Goal: Register for event/course

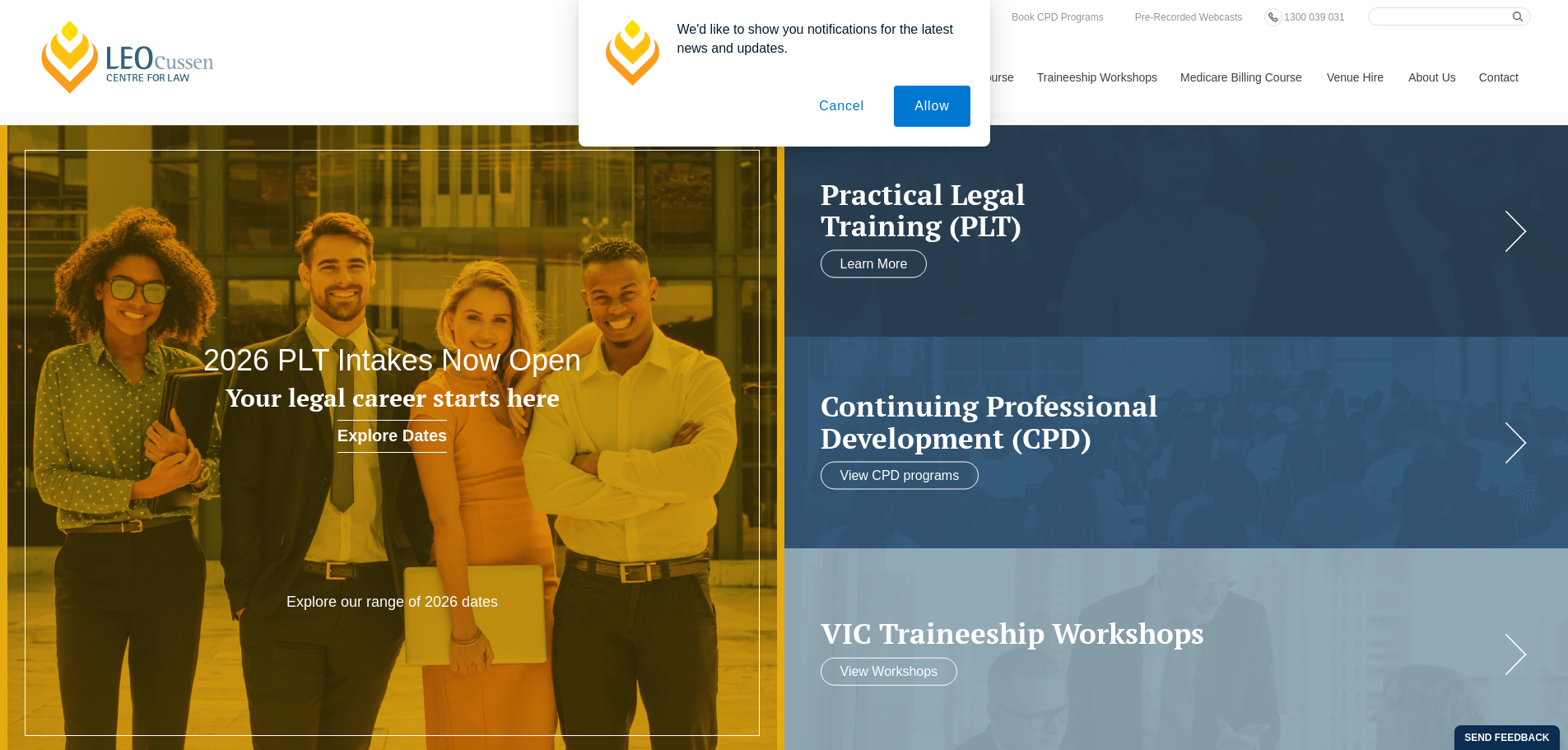
click at [844, 112] on button "Cancel" at bounding box center [841, 106] width 86 height 41
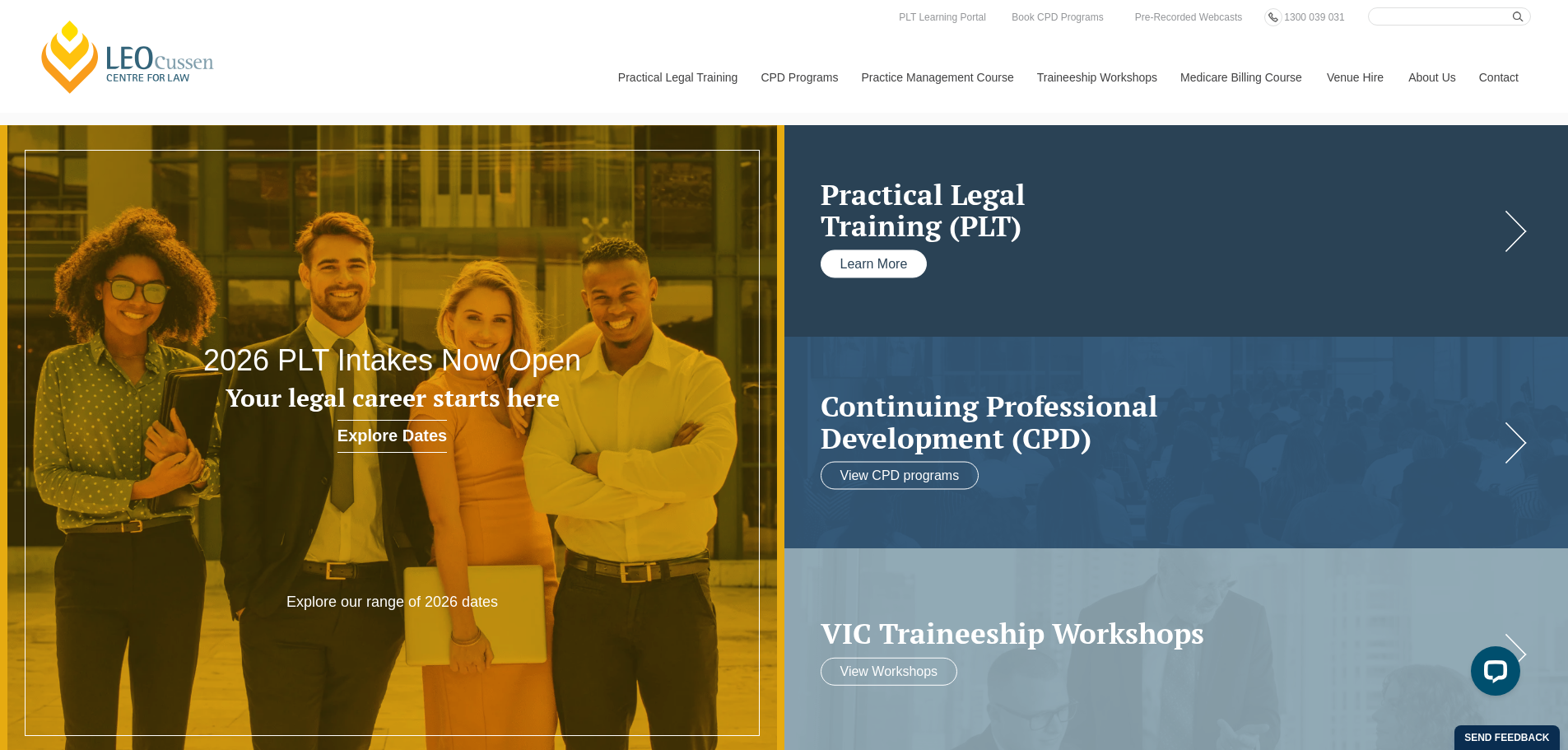
click at [892, 260] on link "Learn More" at bounding box center [874, 263] width 107 height 28
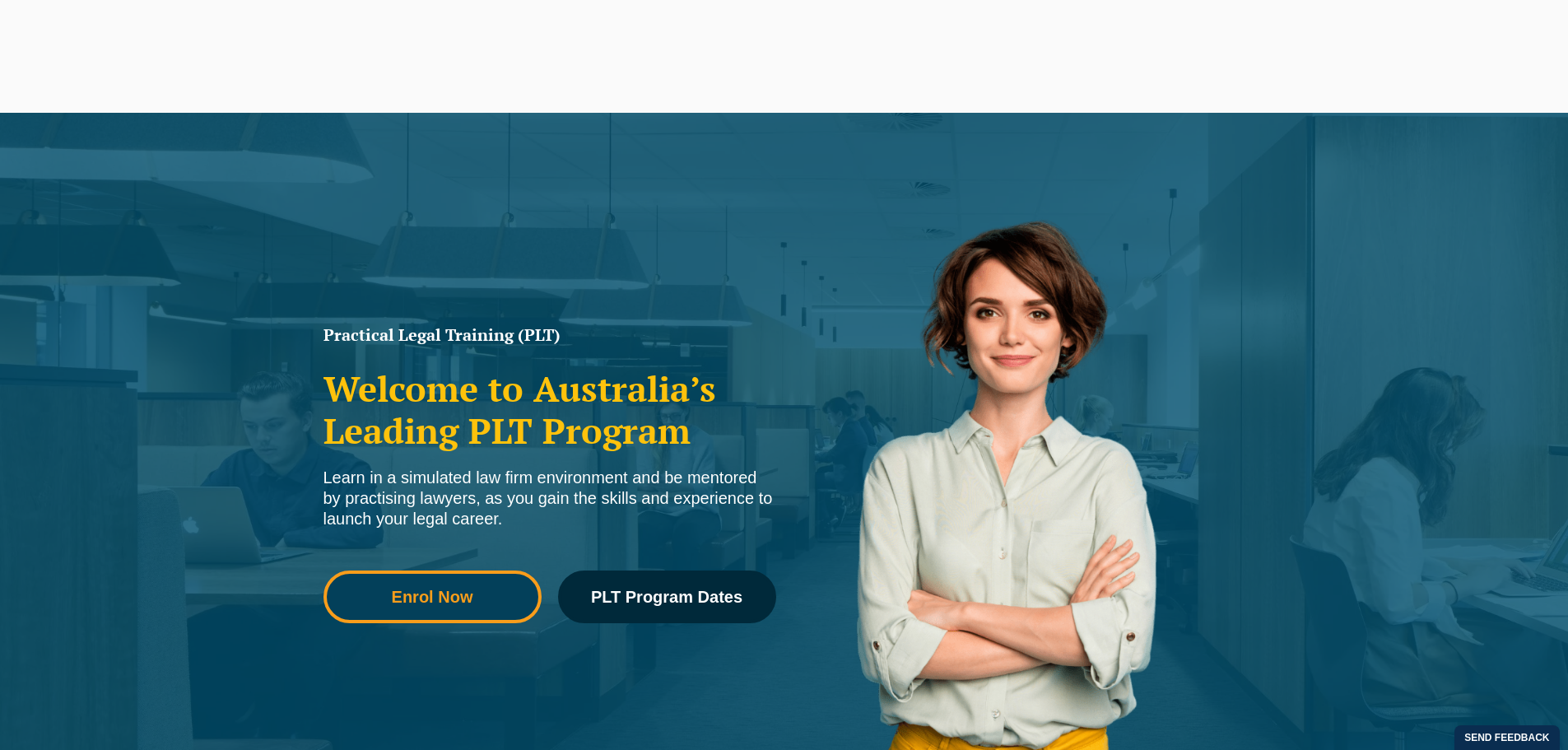
drag, startPoint x: 0, startPoint y: 0, endPoint x: 470, endPoint y: 599, distance: 761.4
click at [470, 599] on span "Enrol Now" at bounding box center [432, 597] width 82 height 17
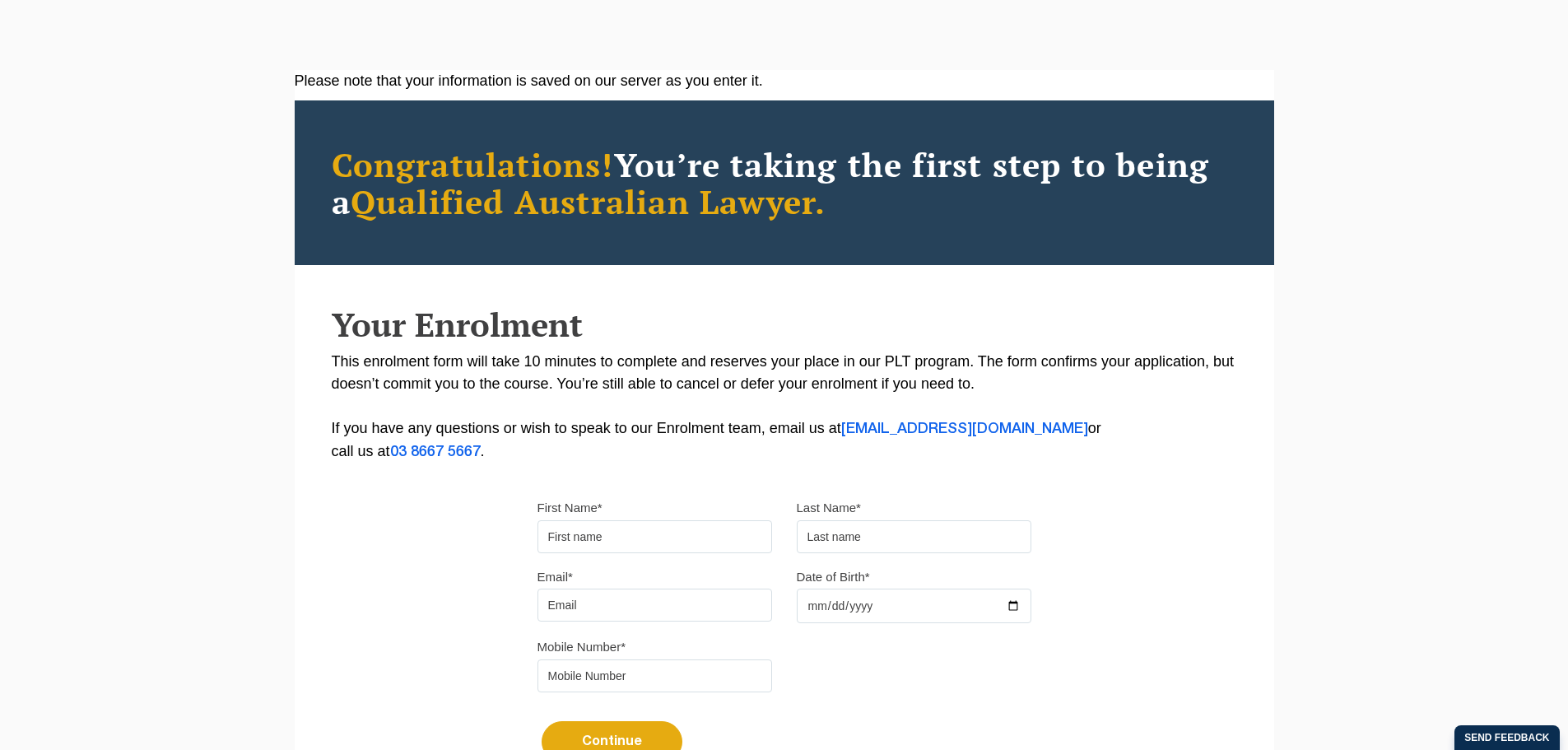
scroll to position [216, 0]
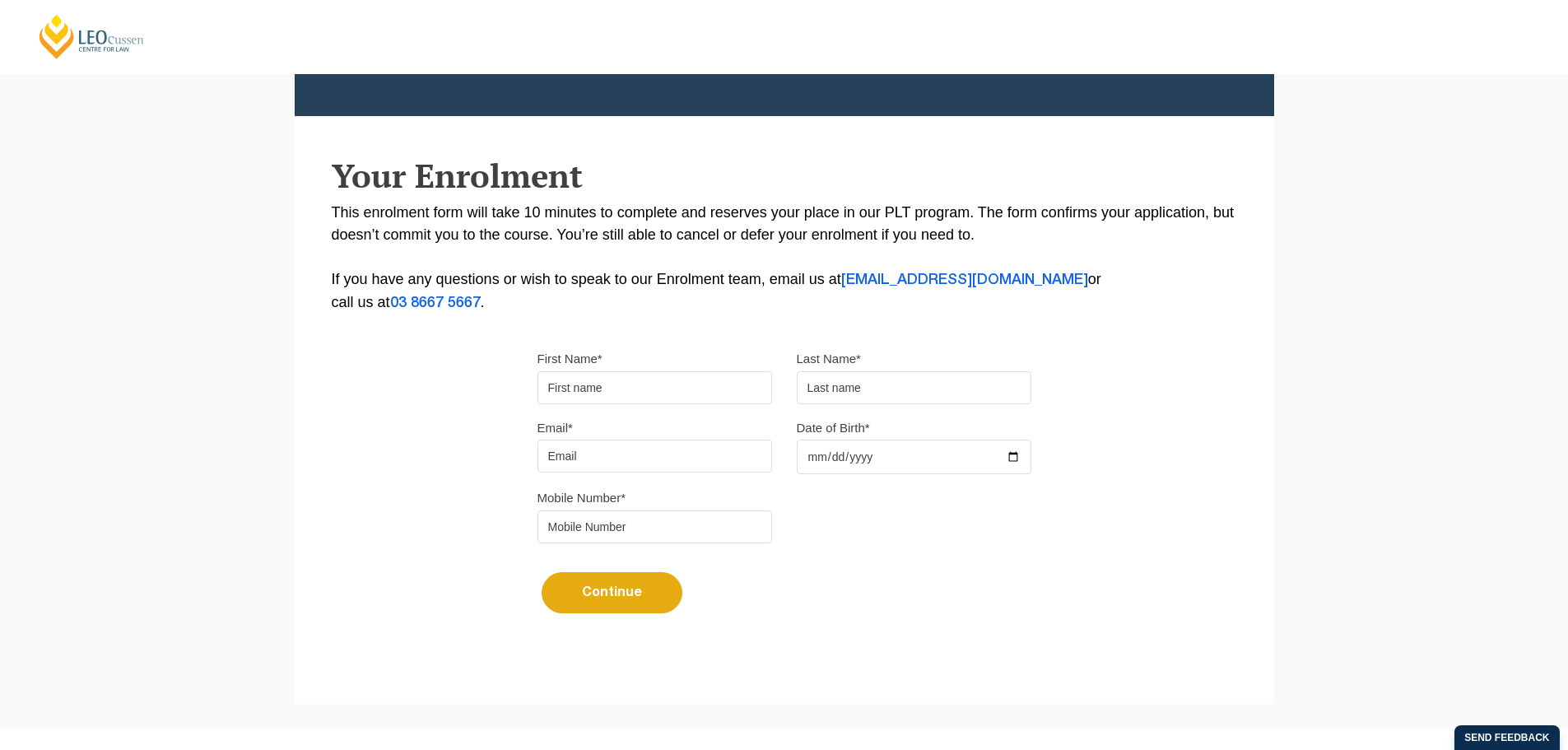
click at [628, 376] on input "First Name*" at bounding box center [654, 388] width 234 height 33
type input "Chakri"
type input "Morisetty"
type input "[EMAIL_ADDRESS][DOMAIN_NAME]"
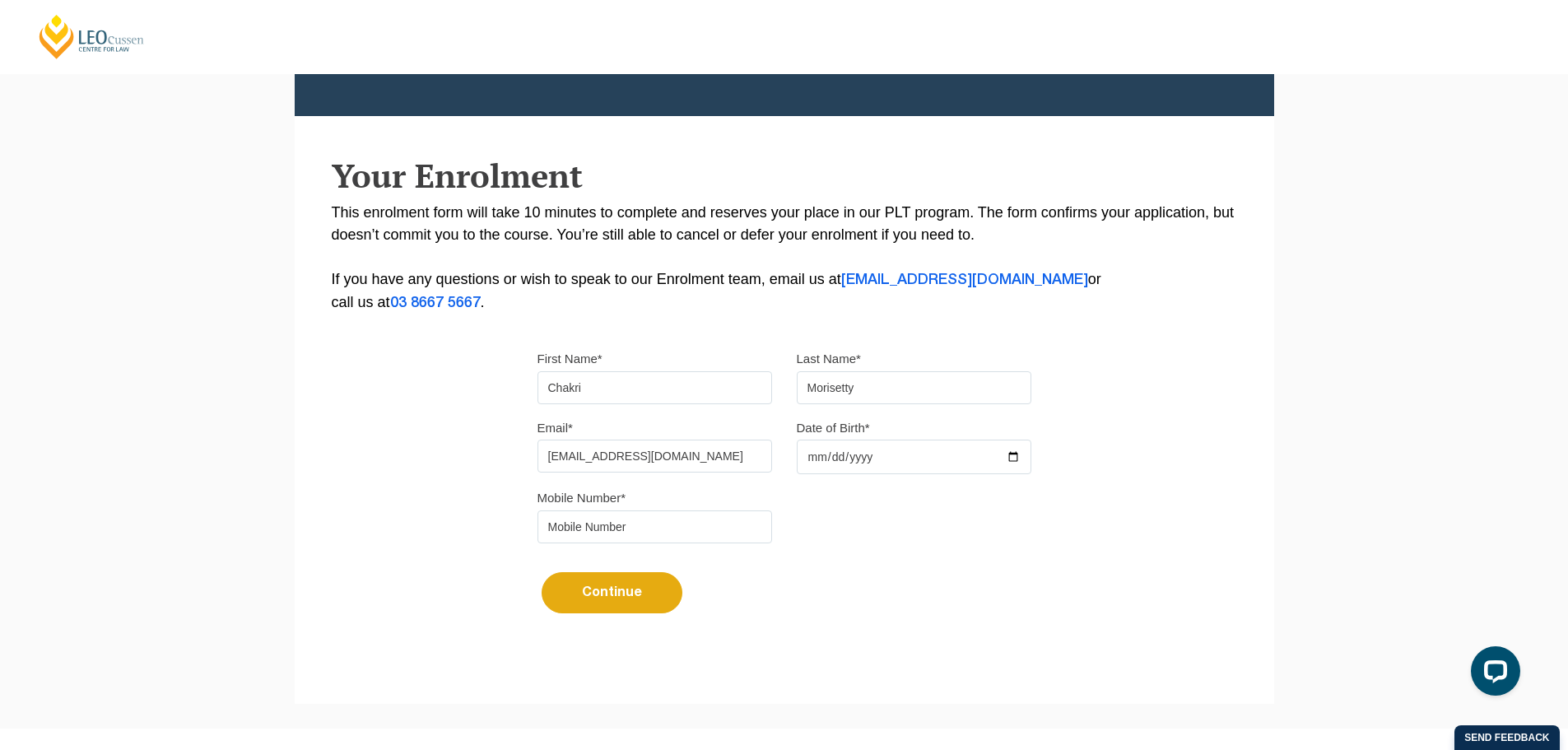
type input "0433443965"
click at [853, 458] on input "Date of Birth*" at bounding box center [914, 457] width 234 height 35
click at [810, 457] on input "Date of Birth*" at bounding box center [914, 457] width 234 height 35
type input "1980-01-01"
click at [623, 600] on button "Continue" at bounding box center [611, 592] width 141 height 41
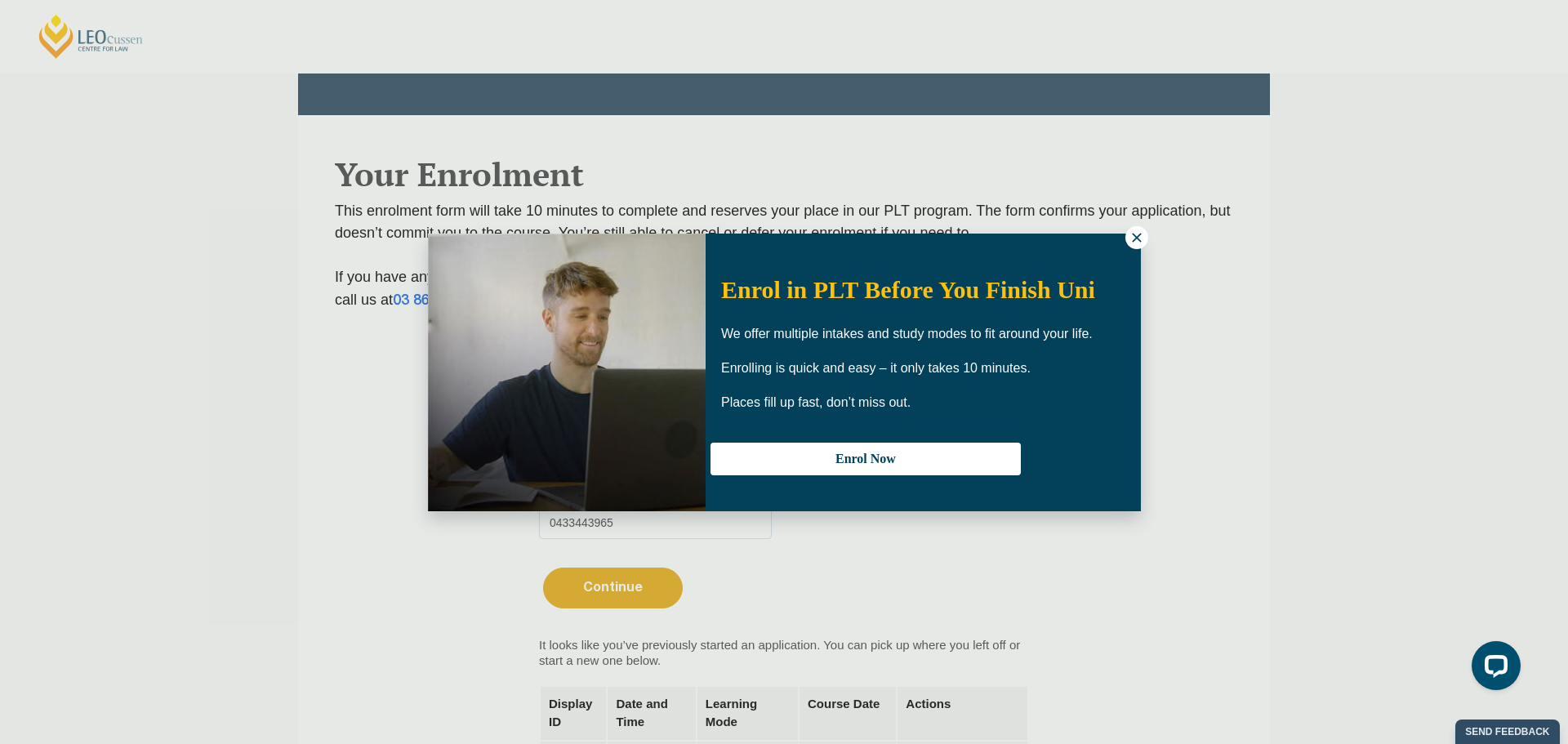
click at [1138, 238] on icon at bounding box center [1137, 237] width 9 height 9
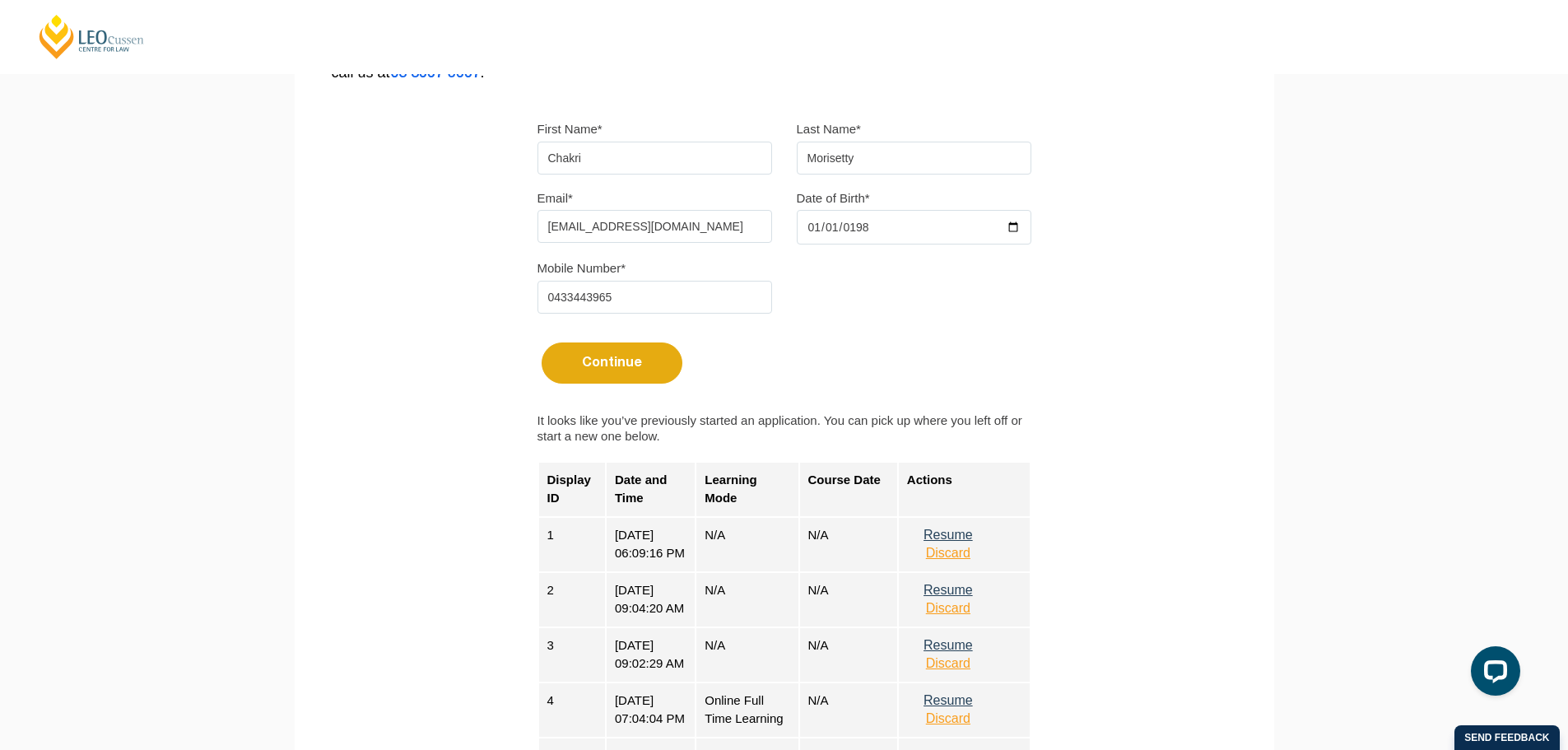
scroll to position [460, 0]
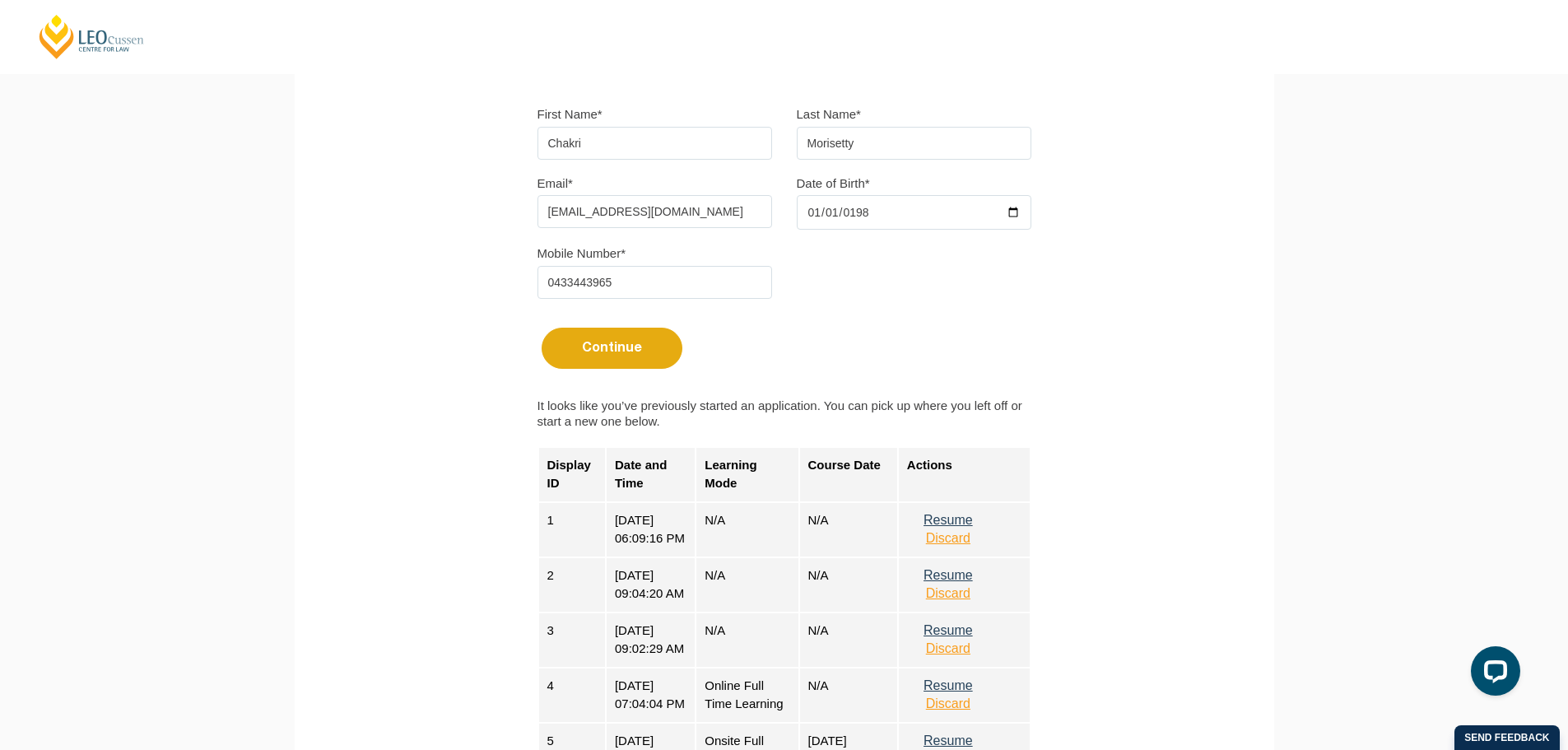
click at [973, 521] on button "Resume" at bounding box center [949, 520] width 83 height 15
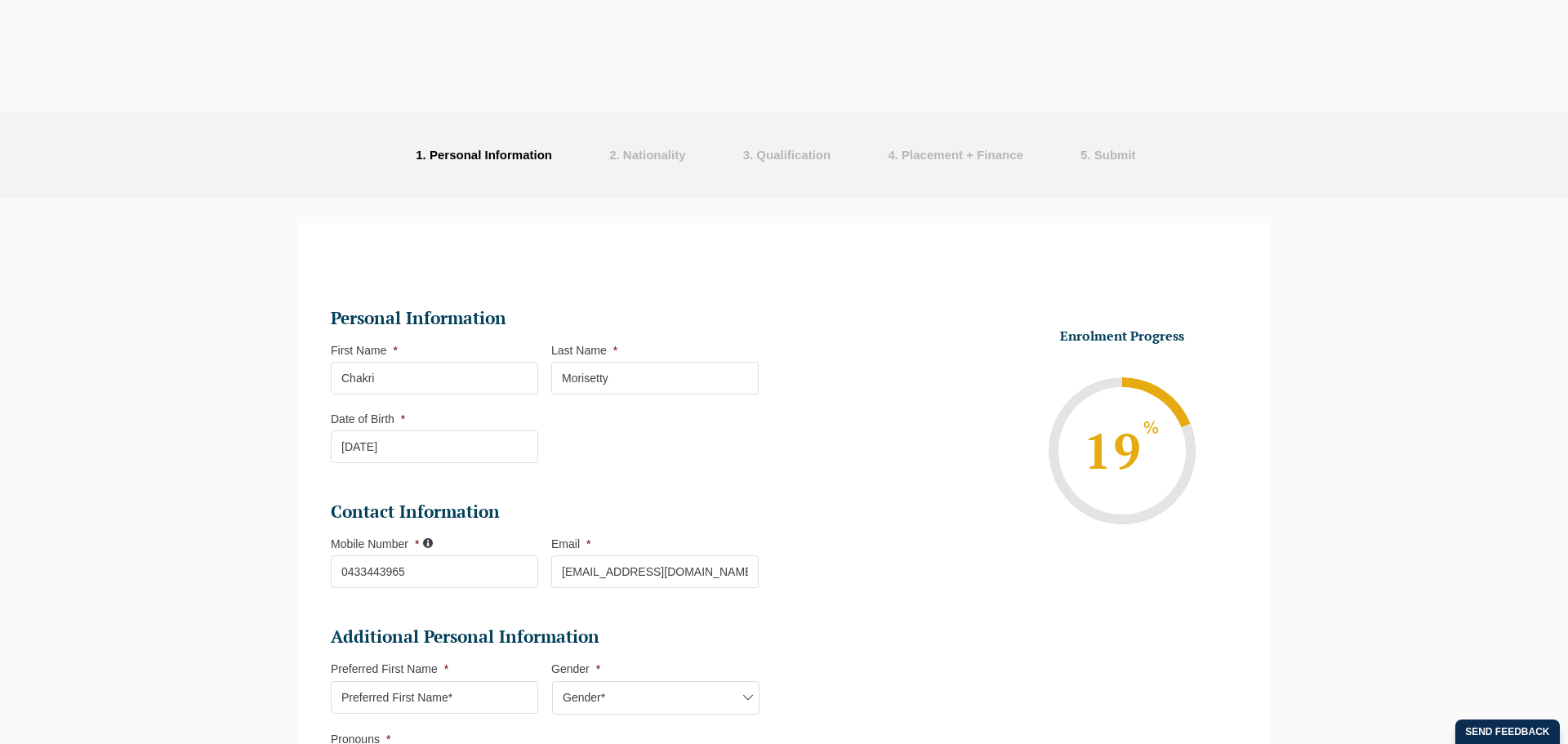
select select
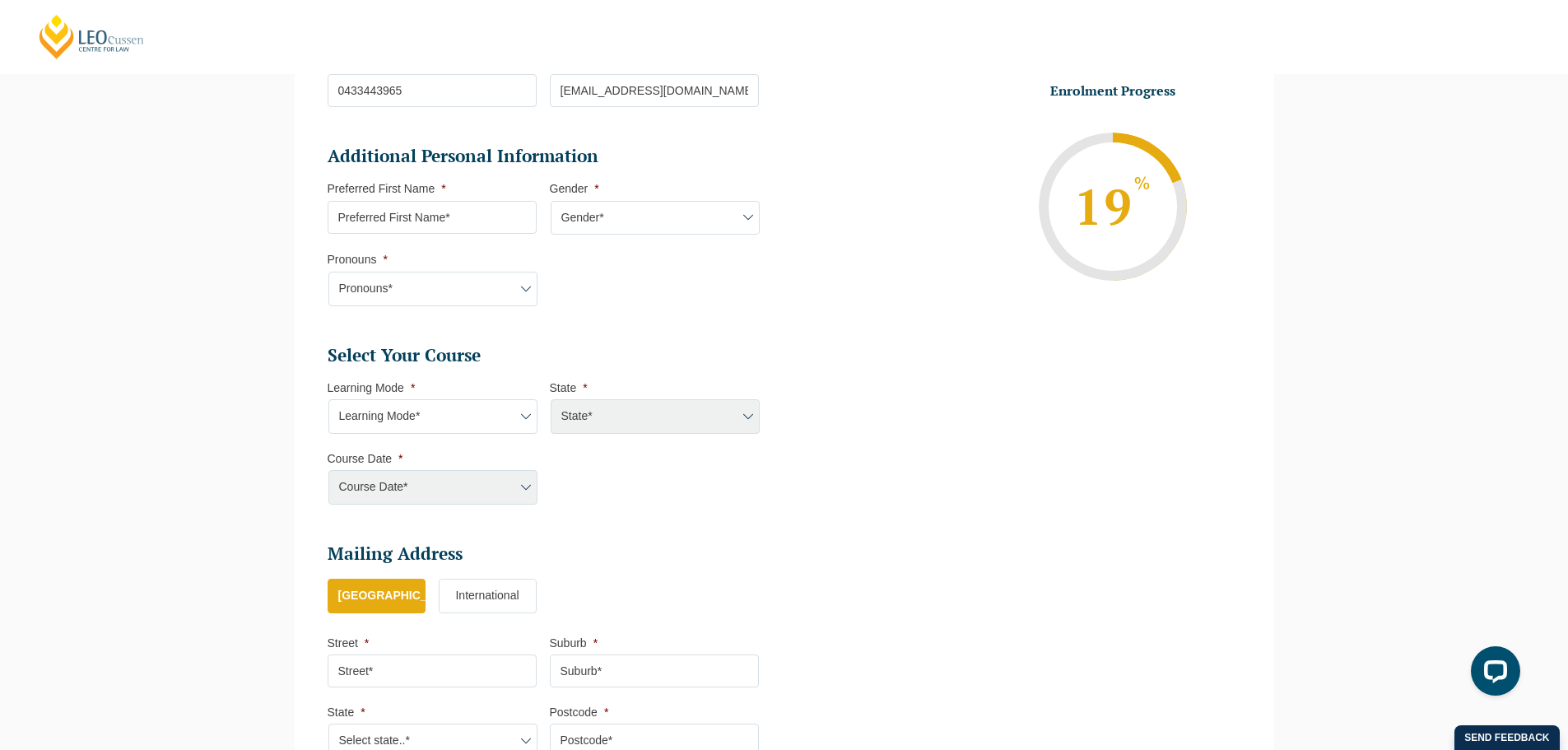
scroll to position [496, 0]
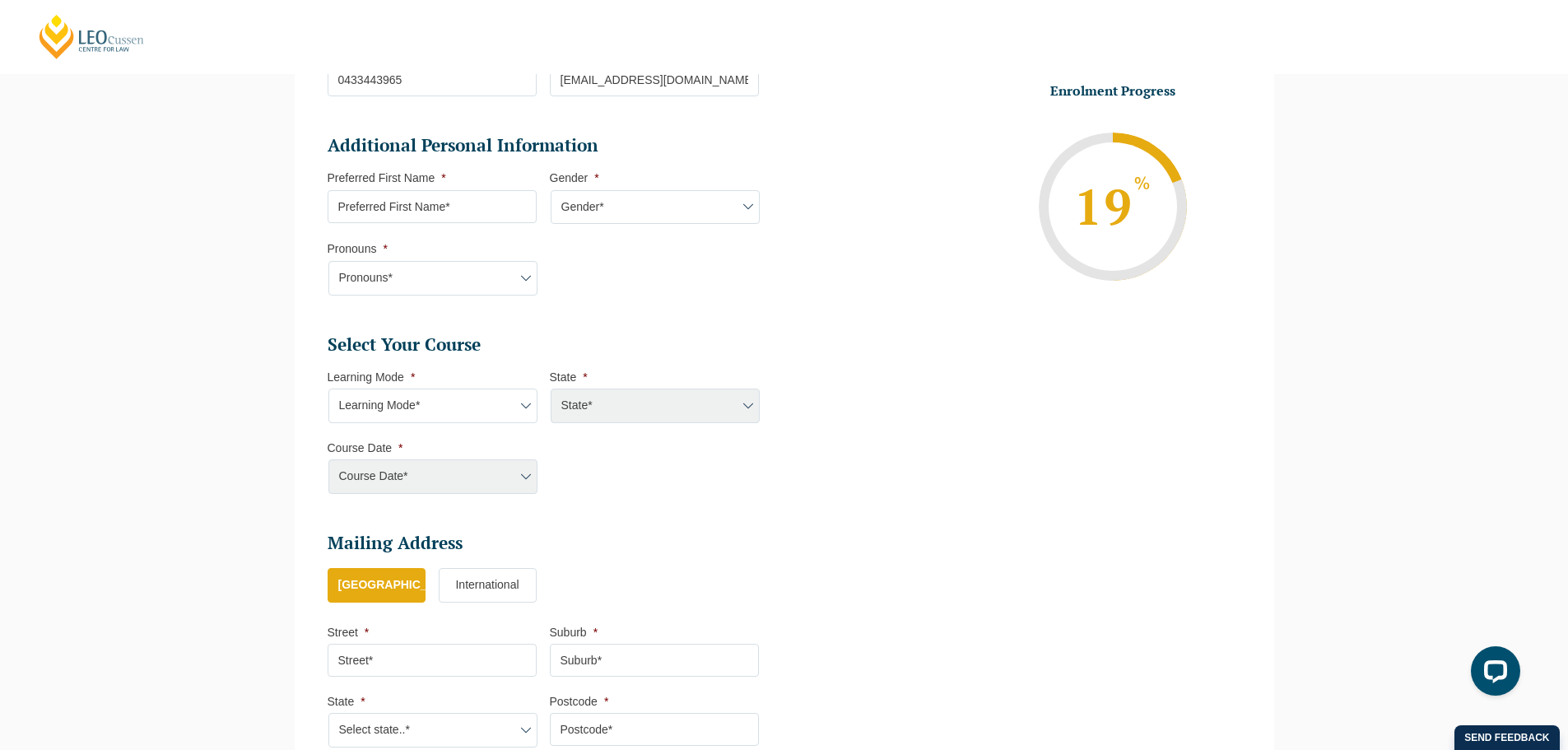
click at [438, 405] on select "Learning Mode* Online Full Time Learning Online Part Time Learning Blended Full…" at bounding box center [432, 406] width 209 height 35
select select "Online Full Time Learning"
click at [328, 389] on select "Learning Mode* Online Full Time Learning Online Part Time Learning Blended Full…" at bounding box center [432, 406] width 209 height 35
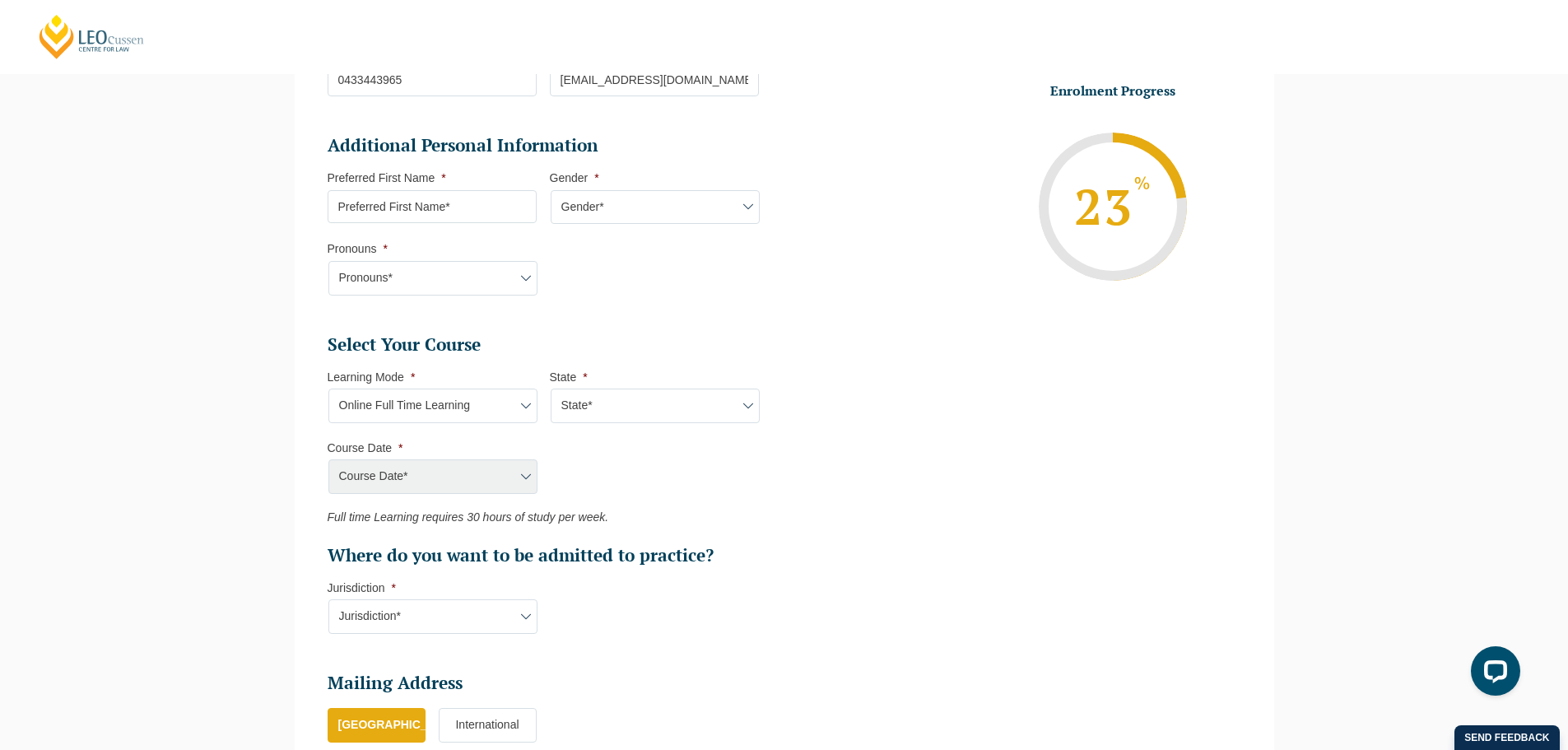
click at [637, 405] on select "State* National ([GEOGRAPHIC_DATA]/[GEOGRAPHIC_DATA], [GEOGRAPHIC_DATA], [GEOGR…" at bounding box center [654, 406] width 209 height 35
select select "National ([GEOGRAPHIC_DATA]/[GEOGRAPHIC_DATA], [GEOGRAPHIC_DATA], [GEOGRAPHIC_D…"
click at [551, 389] on select "State* National ([GEOGRAPHIC_DATA]/[GEOGRAPHIC_DATA], [GEOGRAPHIC_DATA], [GEOGR…" at bounding box center [654, 406] width 209 height 35
click at [349, 486] on select "Course Date* [DATE] ([DATE] to [DATE]) [DATE] ([DATE] to [DATE]) [DATE] ([DATE]…" at bounding box center [432, 477] width 209 height 35
click at [611, 407] on select "State* National ([GEOGRAPHIC_DATA]/[GEOGRAPHIC_DATA], [GEOGRAPHIC_DATA], [GEOGR…" at bounding box center [654, 406] width 209 height 35
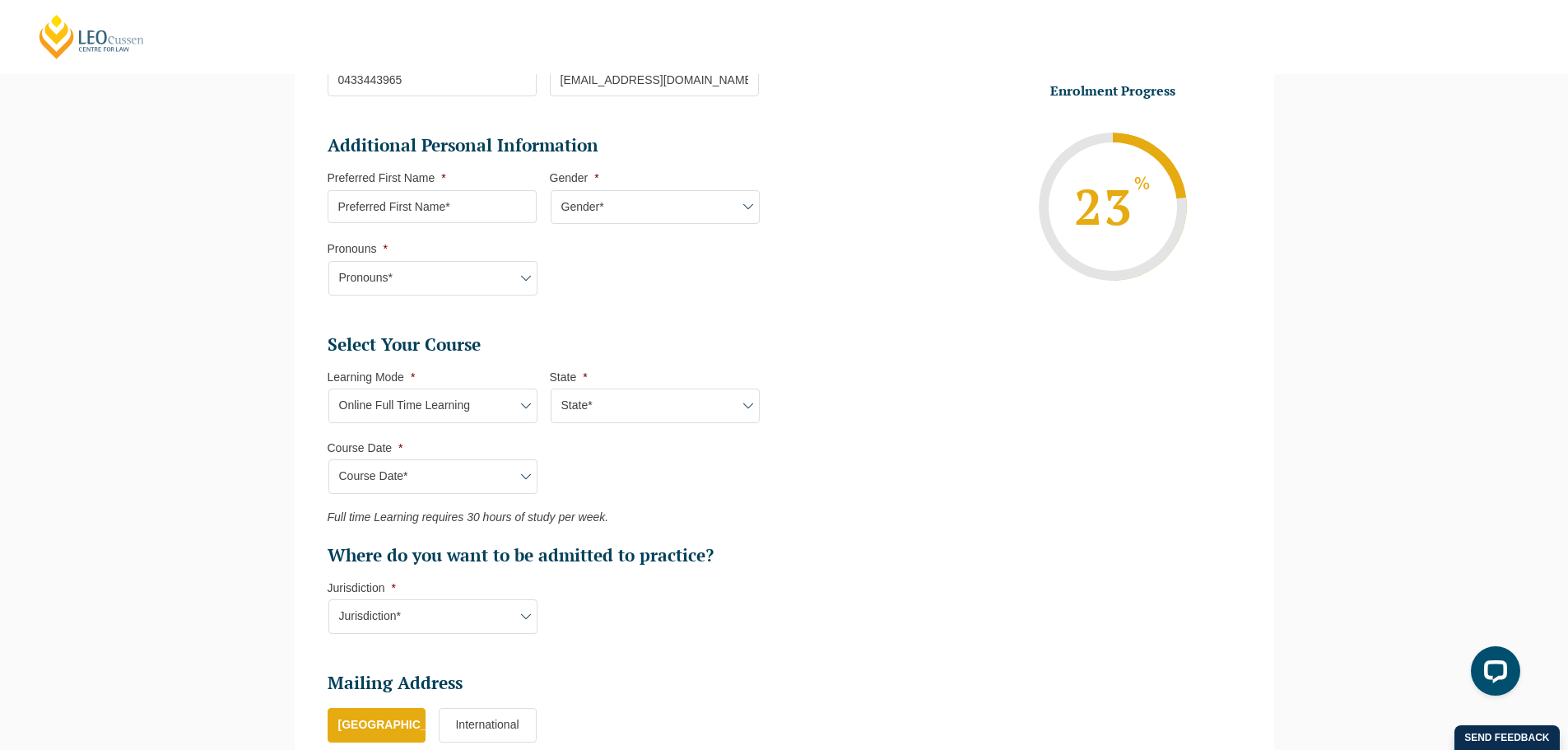
click at [461, 417] on select "Learning Mode* Online Full Time Learning Online Part Time Learning Blended Full…" at bounding box center [432, 406] width 209 height 35
select select "Blended Full Time Learning"
click at [328, 389] on select "Learning Mode* Online Full Time Learning Online Part Time Learning Blended Full…" at bounding box center [432, 406] width 209 height 35
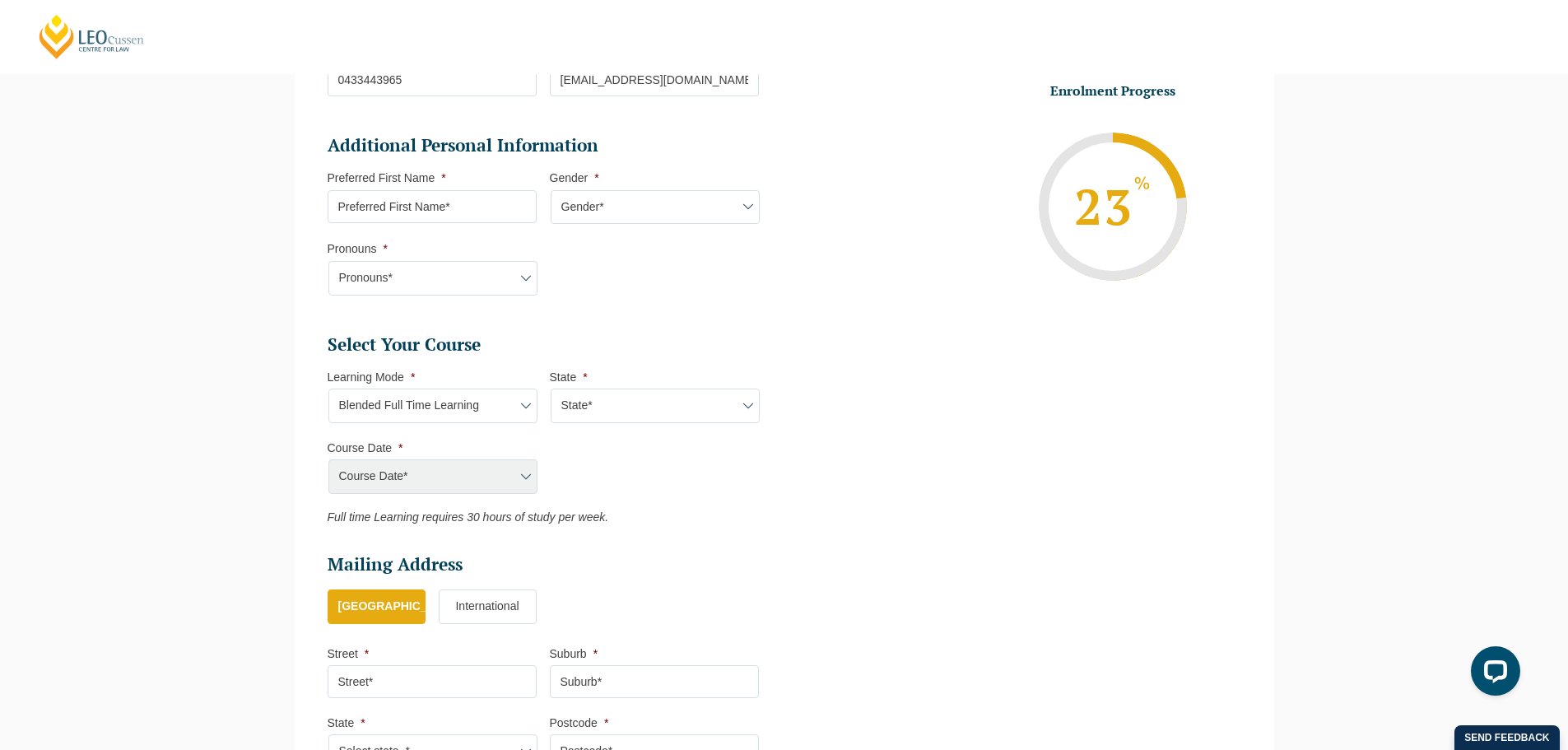
click at [558, 410] on select "State* ACT/[GEOGRAPHIC_DATA] [GEOGRAPHIC_DATA] SA [GEOGRAPHIC_DATA] [GEOGRAPHIC…" at bounding box center [654, 406] width 209 height 35
click at [551, 389] on select "State* ACT/[GEOGRAPHIC_DATA] [GEOGRAPHIC_DATA] SA [GEOGRAPHIC_DATA] [GEOGRAPHIC…" at bounding box center [654, 406] width 209 height 35
click at [505, 472] on select "Course Date* [DATE] ([DATE] to [DATE]) [DATE] ([DATE] to [DATE]) [DATE] ([DATE]…" at bounding box center [432, 477] width 209 height 35
click at [719, 452] on ul "Select Your Course This field is hidden when viewing the form Only for Flinder …" at bounding box center [549, 429] width 444 height 191
click at [682, 406] on select "State* ACT/[GEOGRAPHIC_DATA] [GEOGRAPHIC_DATA] SA [GEOGRAPHIC_DATA] [GEOGRAPHIC…" at bounding box center [654, 406] width 209 height 35
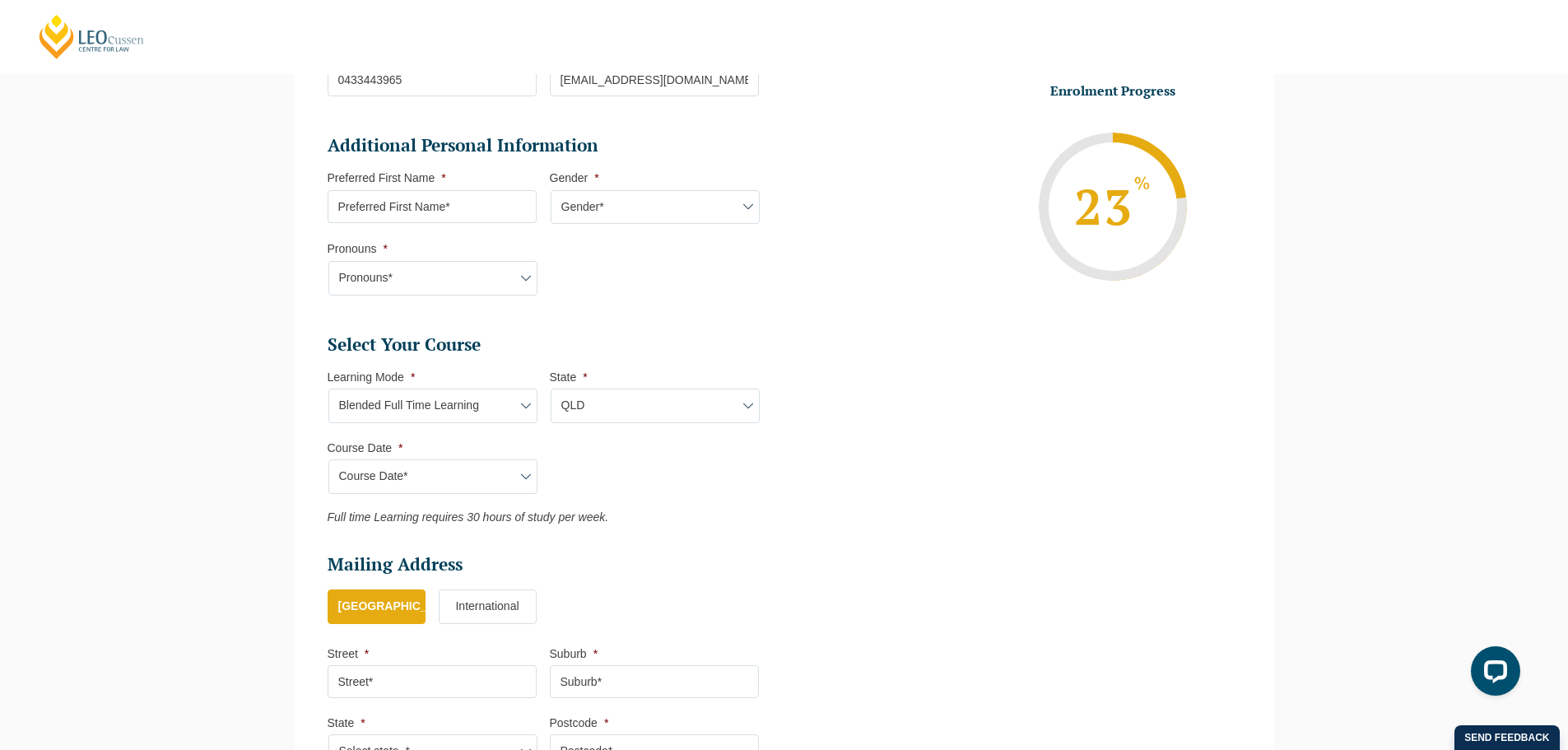
click at [551, 389] on select "State* ACT/[GEOGRAPHIC_DATA] [GEOGRAPHIC_DATA] SA [GEOGRAPHIC_DATA] [GEOGRAPHIC…" at bounding box center [654, 406] width 209 height 35
click at [459, 468] on select "Course Date* [DATE] ([DATE] to [DATE]) [DATE] ([DATE] to [DATE])" at bounding box center [432, 477] width 209 height 35
click at [669, 470] on ul "Select Your Course This field is hidden when viewing the form Only for Flinder …" at bounding box center [549, 429] width 444 height 191
click at [621, 413] on select "State* ACT/[GEOGRAPHIC_DATA] [GEOGRAPHIC_DATA] SA [GEOGRAPHIC_DATA] [GEOGRAPHIC…" at bounding box center [654, 406] width 209 height 35
select select "VIC"
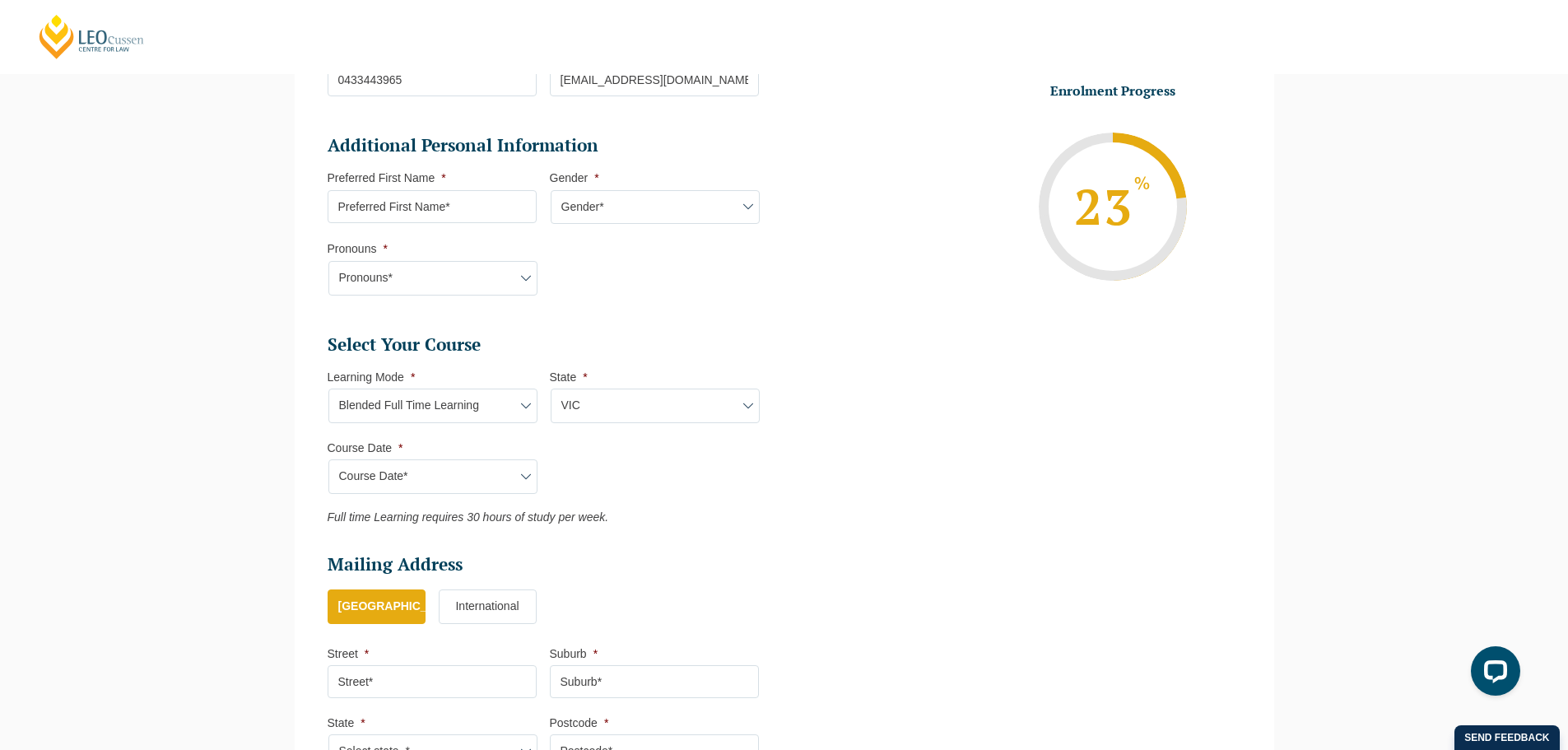
click at [551, 389] on select "State* ACT/[GEOGRAPHIC_DATA] [GEOGRAPHIC_DATA] SA [GEOGRAPHIC_DATA] [GEOGRAPHIC…" at bounding box center [654, 406] width 209 height 35
click at [428, 476] on select "Course Date* [DATE] ([DATE] to [DATE]) [DATE] ([DATE] to [DATE]) [DATE] ([DATE]…" at bounding box center [432, 477] width 209 height 35
